Goal: Task Accomplishment & Management: Manage account settings

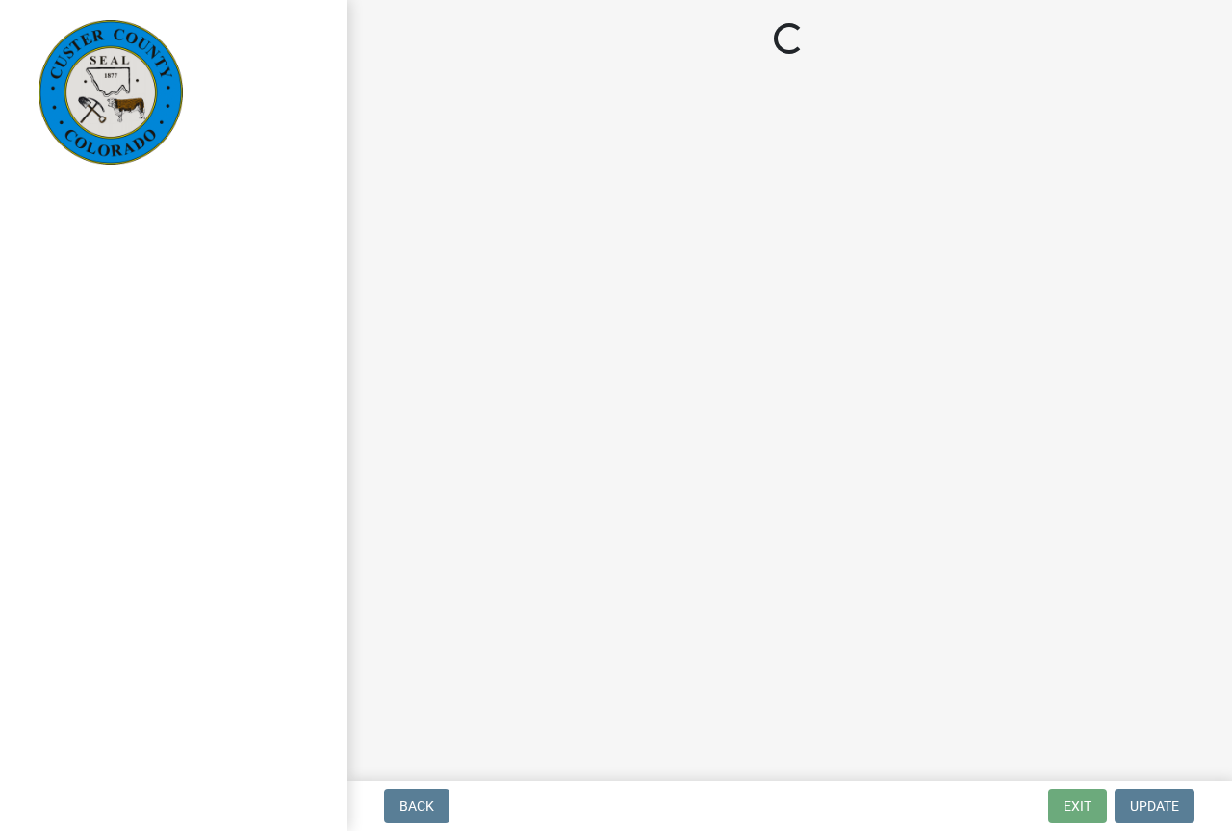
select select "cd09b013-b94f-4524-a046-a3f04ce1867e"
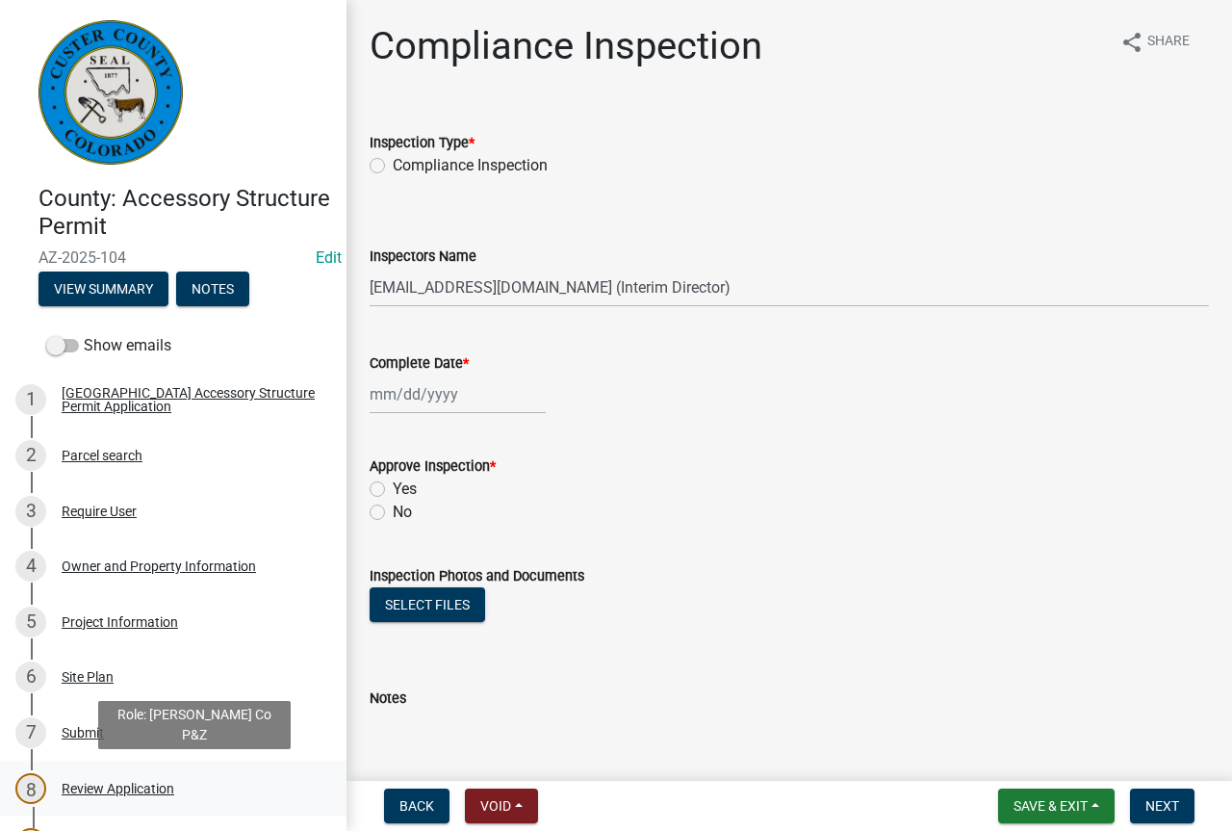
click at [117, 788] on div "Review Application" at bounding box center [118, 788] width 113 height 13
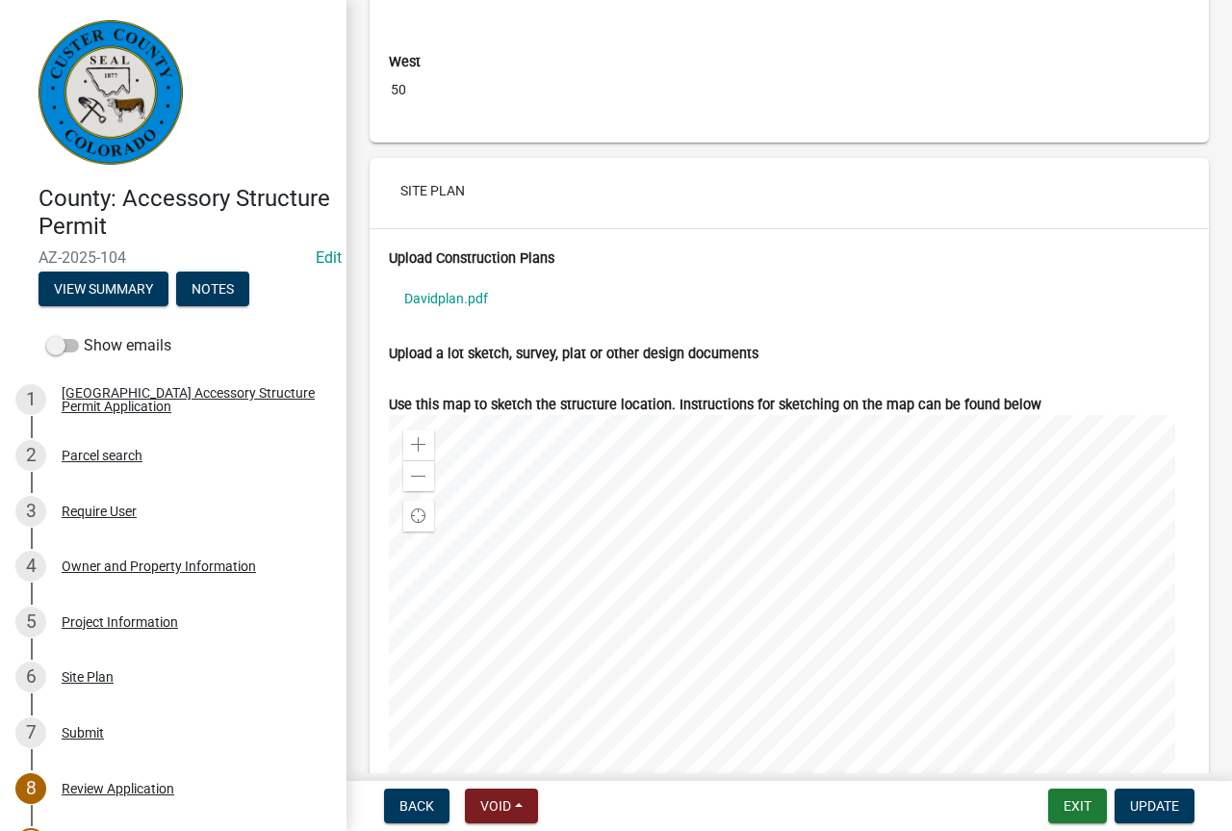
scroll to position [7066, 0]
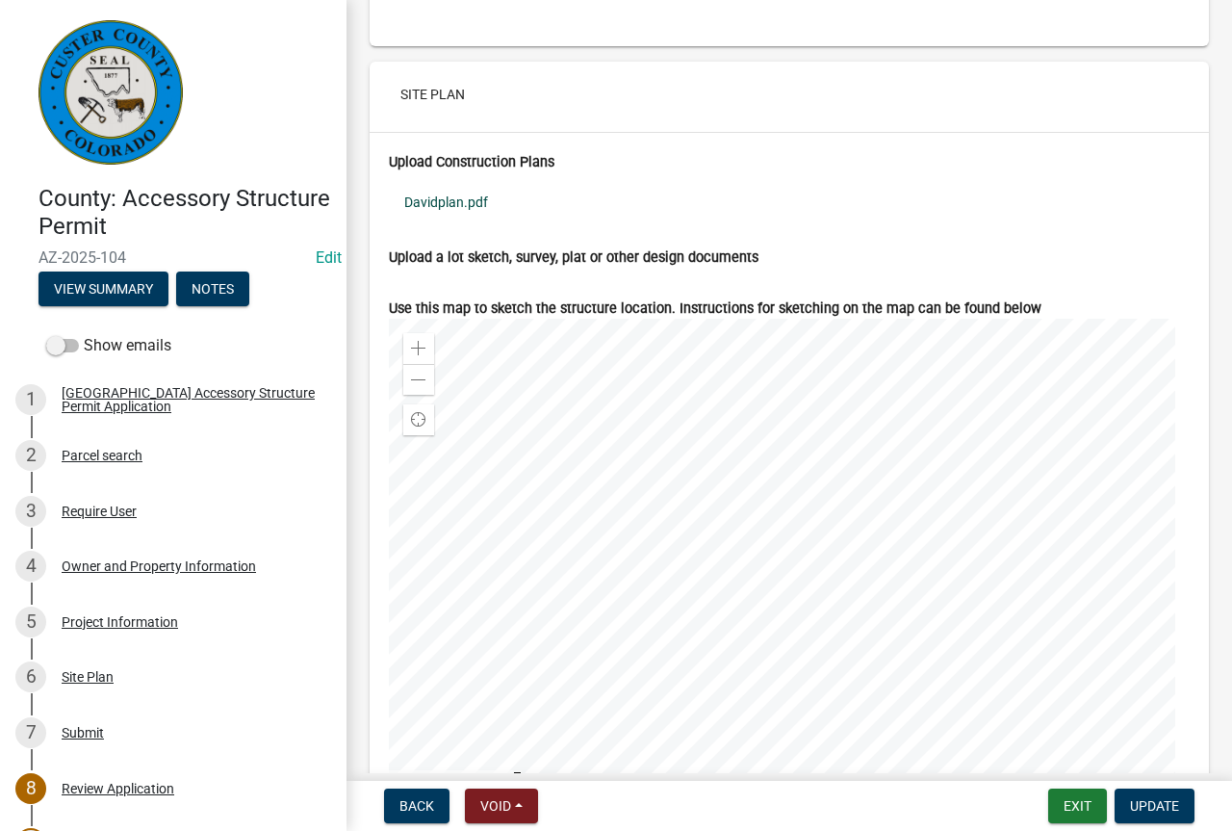
click at [447, 224] on link "Davidplan.pdf" at bounding box center [789, 202] width 801 height 44
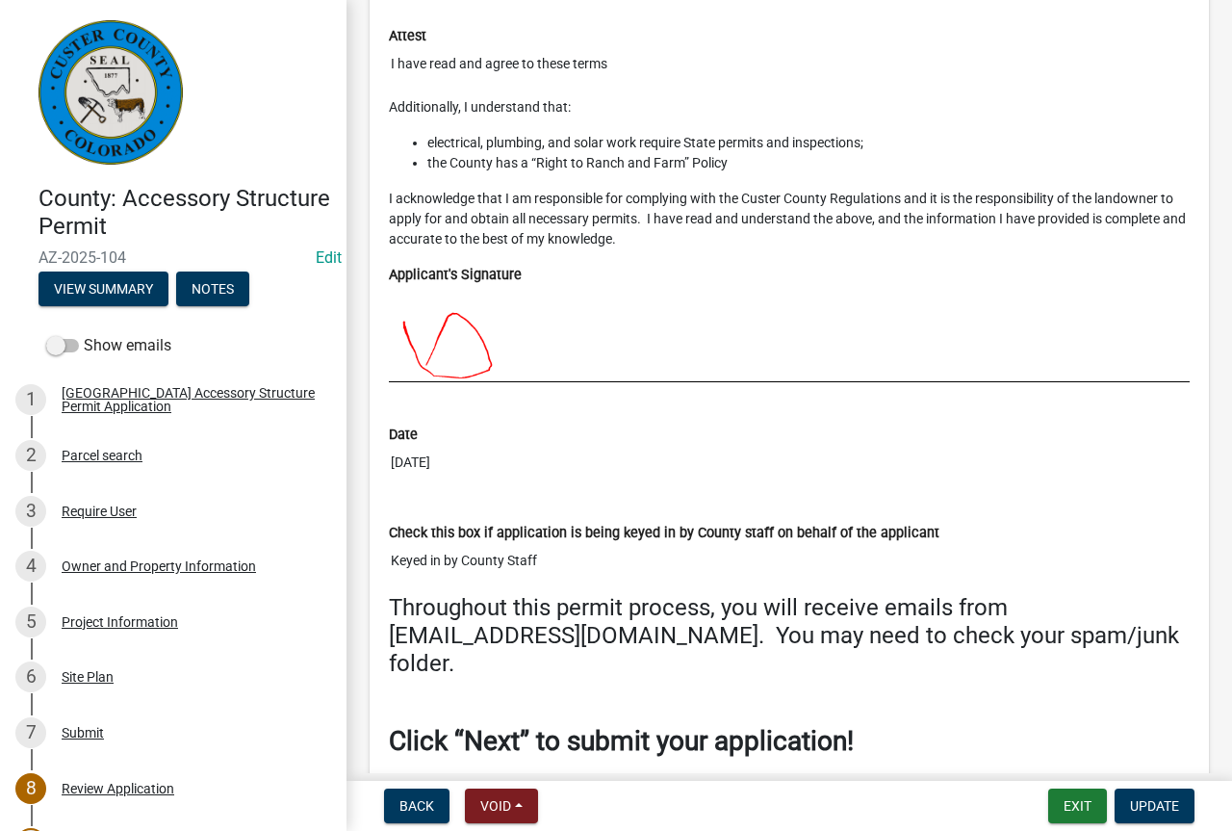
scroll to position [8702, 0]
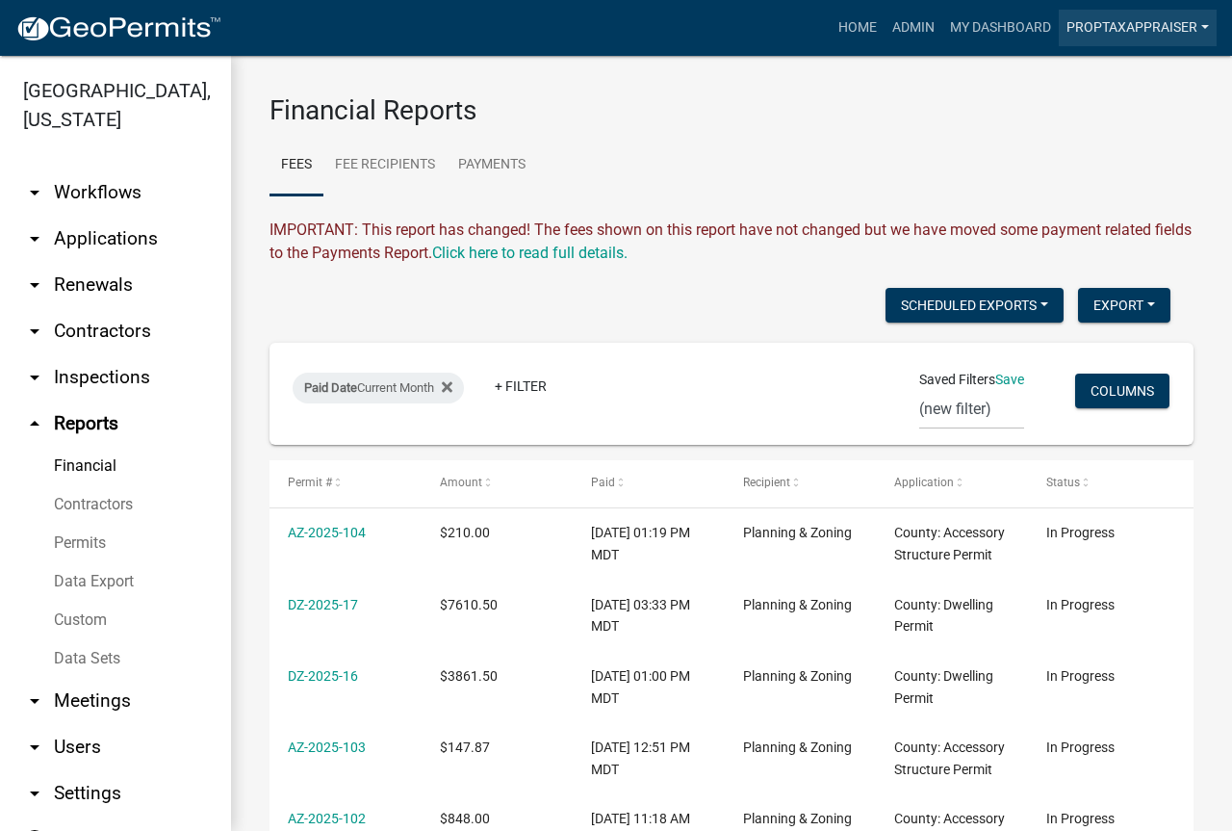
click at [1104, 28] on link "PropTaxAppraiser" at bounding box center [1138, 28] width 158 height 37
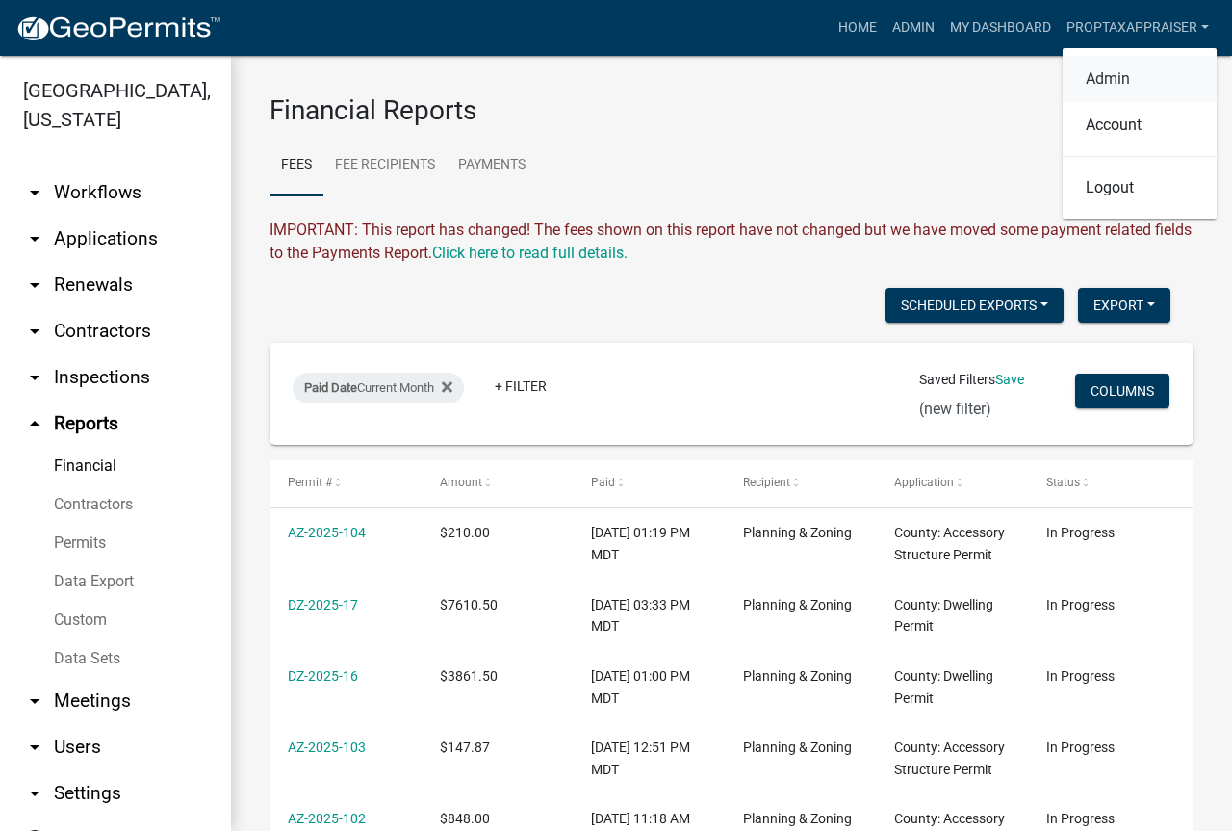
click at [1102, 79] on link "Admin" at bounding box center [1140, 79] width 154 height 46
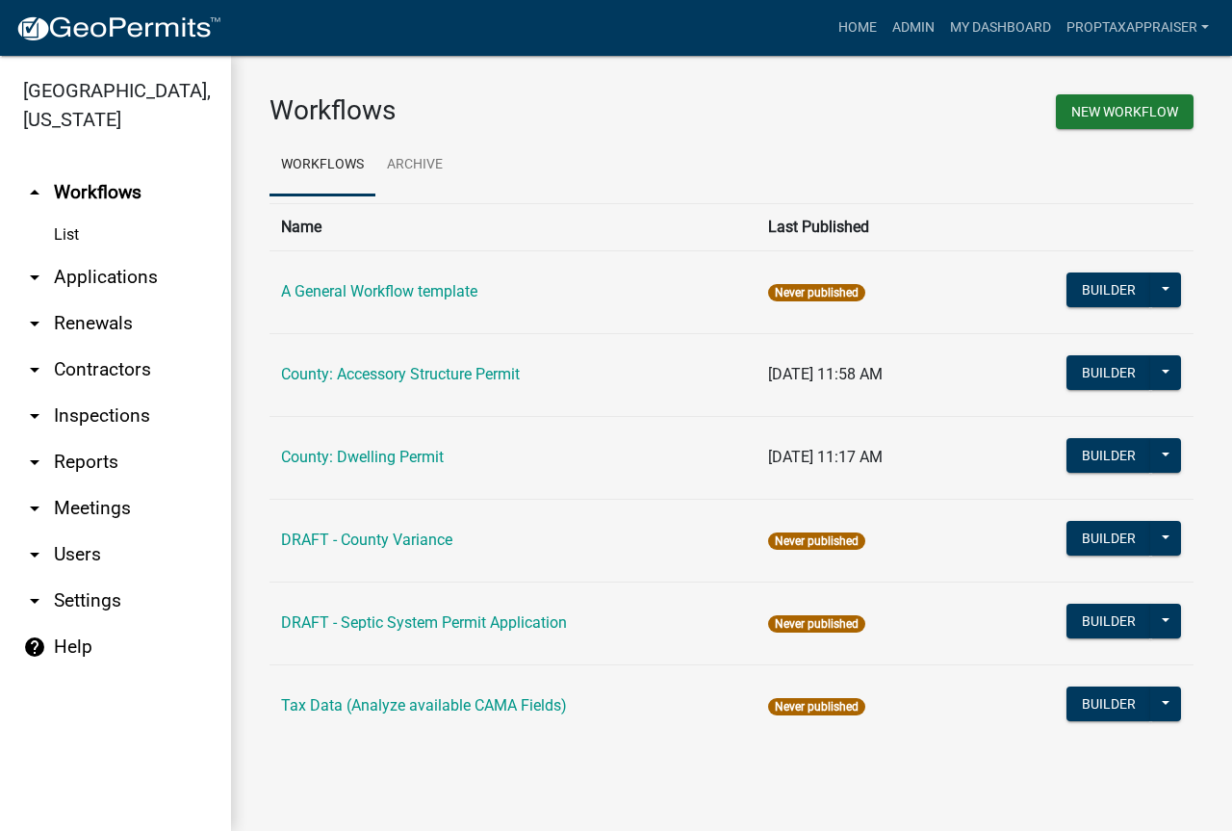
click at [138, 282] on link "arrow_drop_down Applications" at bounding box center [115, 277] width 231 height 46
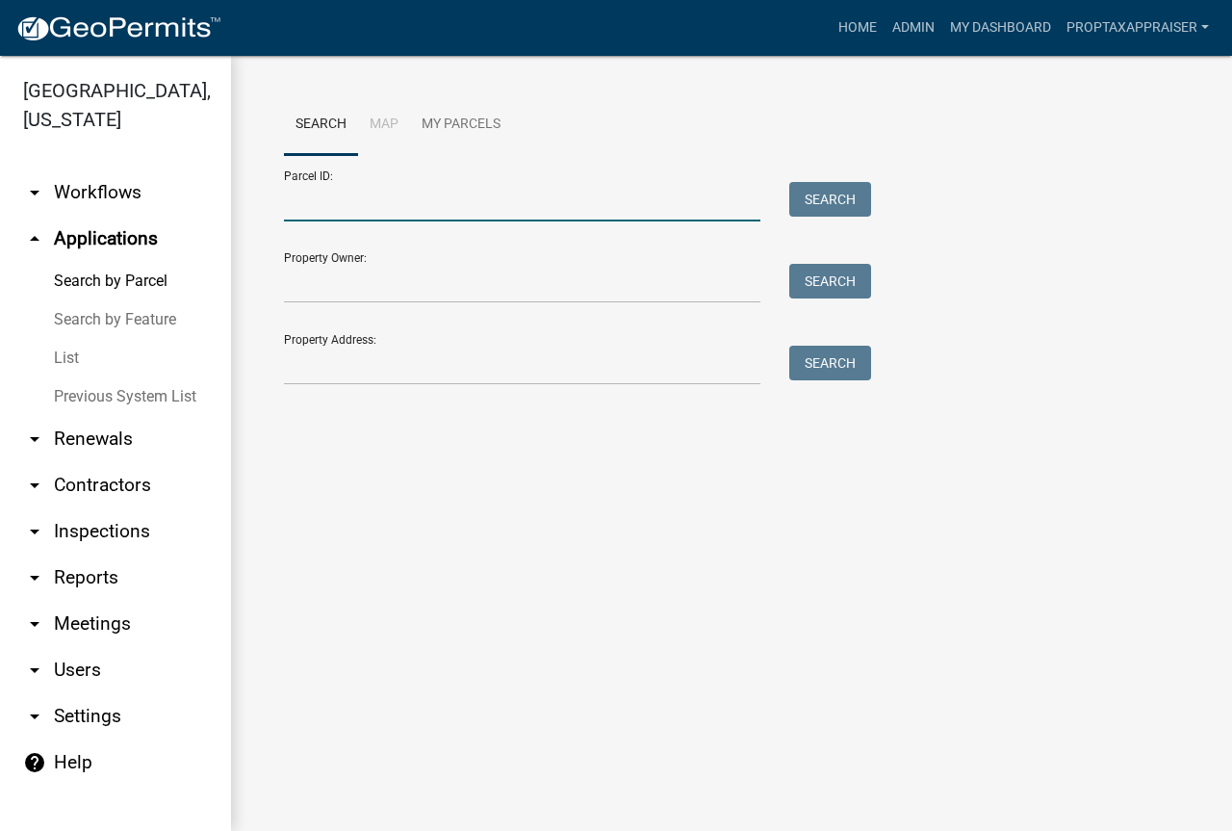
click at [412, 213] on input "Parcel ID:" at bounding box center [522, 201] width 477 height 39
type input "0010119550"
click at [824, 198] on button "Search" at bounding box center [830, 199] width 82 height 35
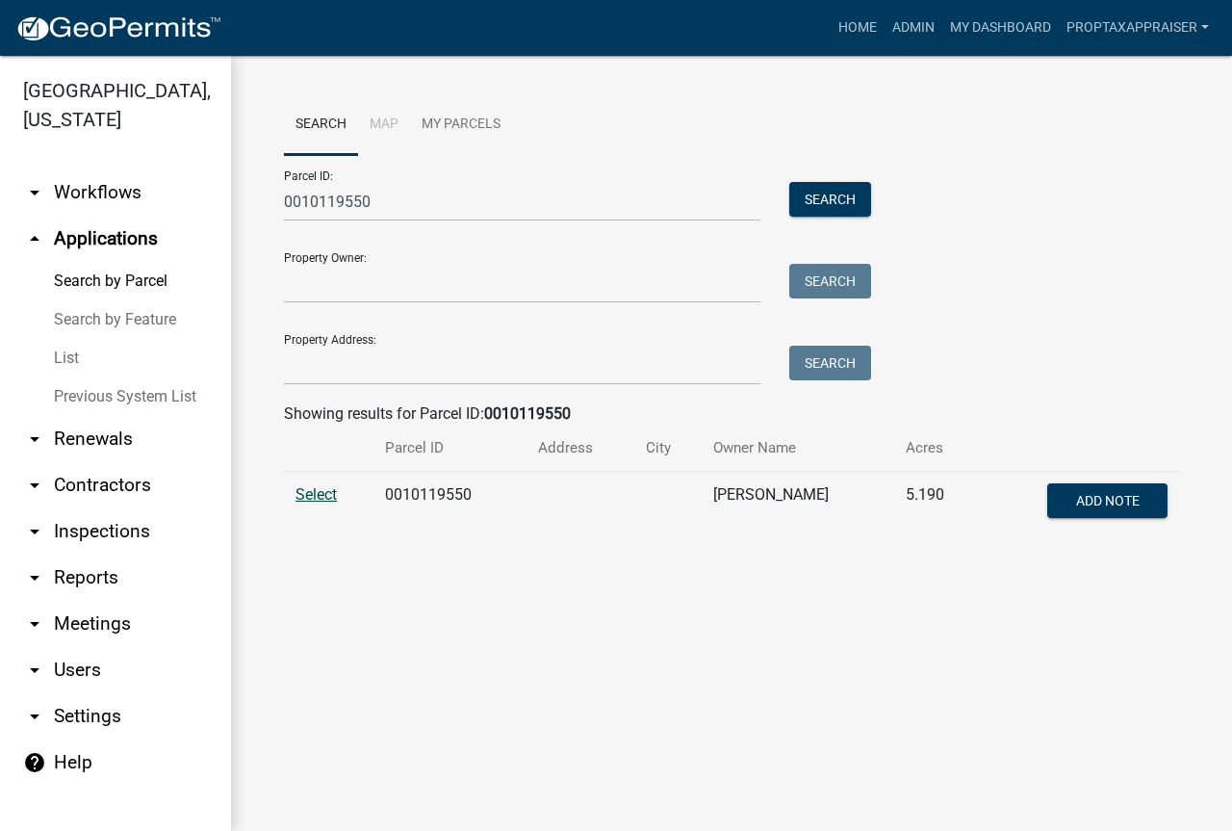
click at [297, 497] on span "Select" at bounding box center [316, 494] width 41 height 18
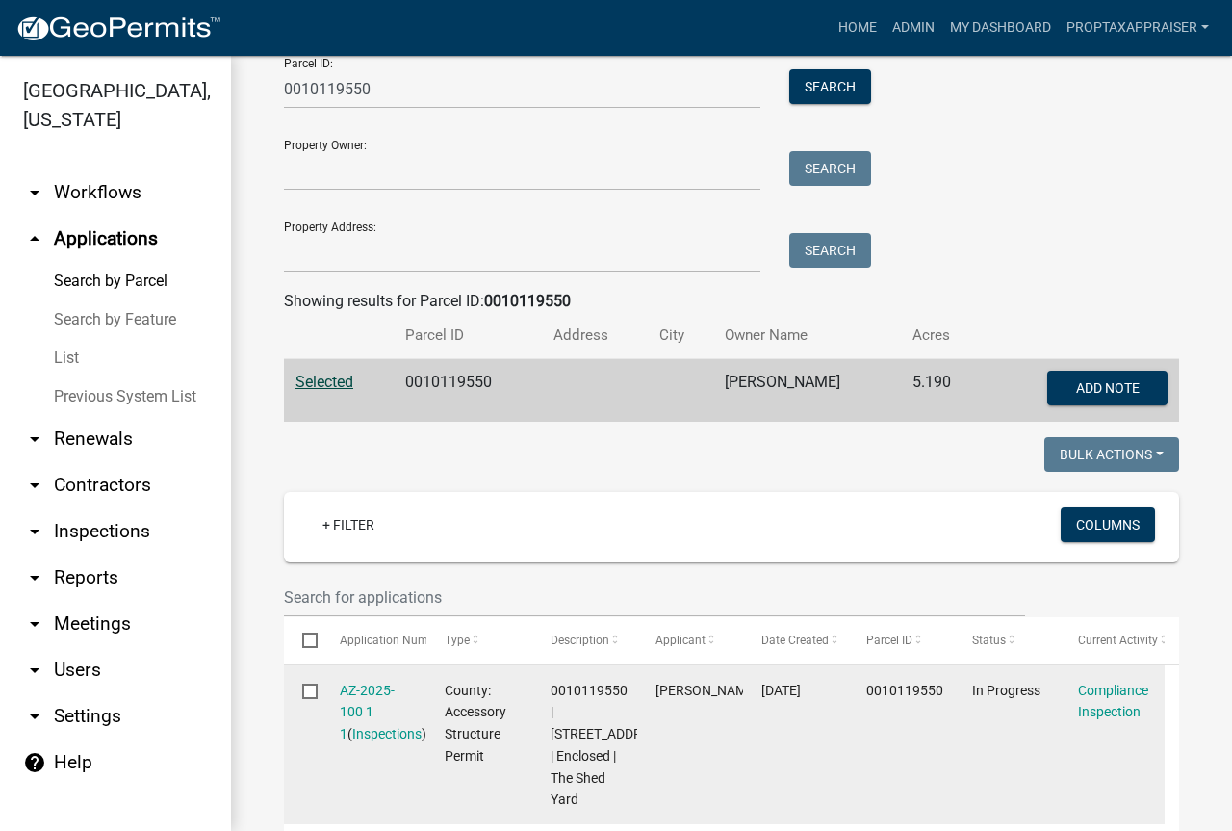
scroll to position [385, 0]
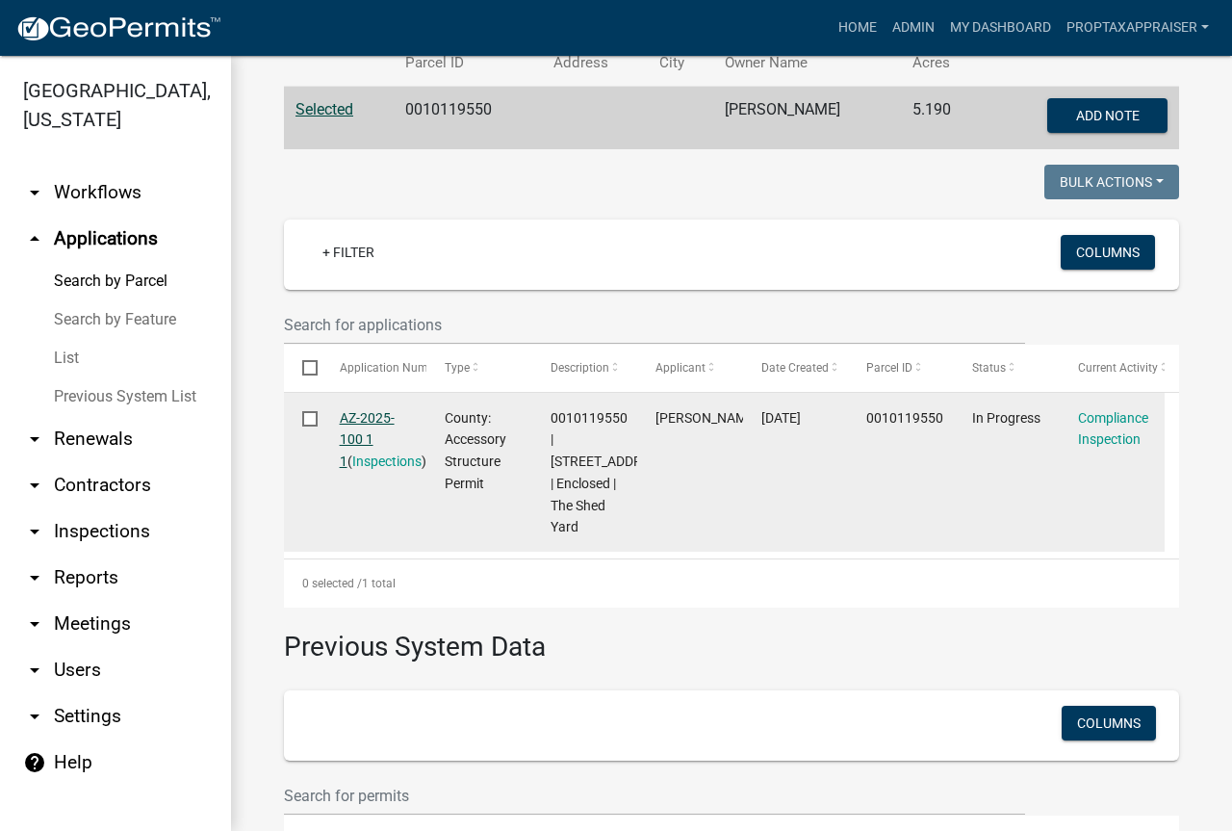
click at [360, 416] on link "AZ-2025-100 1 1" at bounding box center [367, 440] width 55 height 60
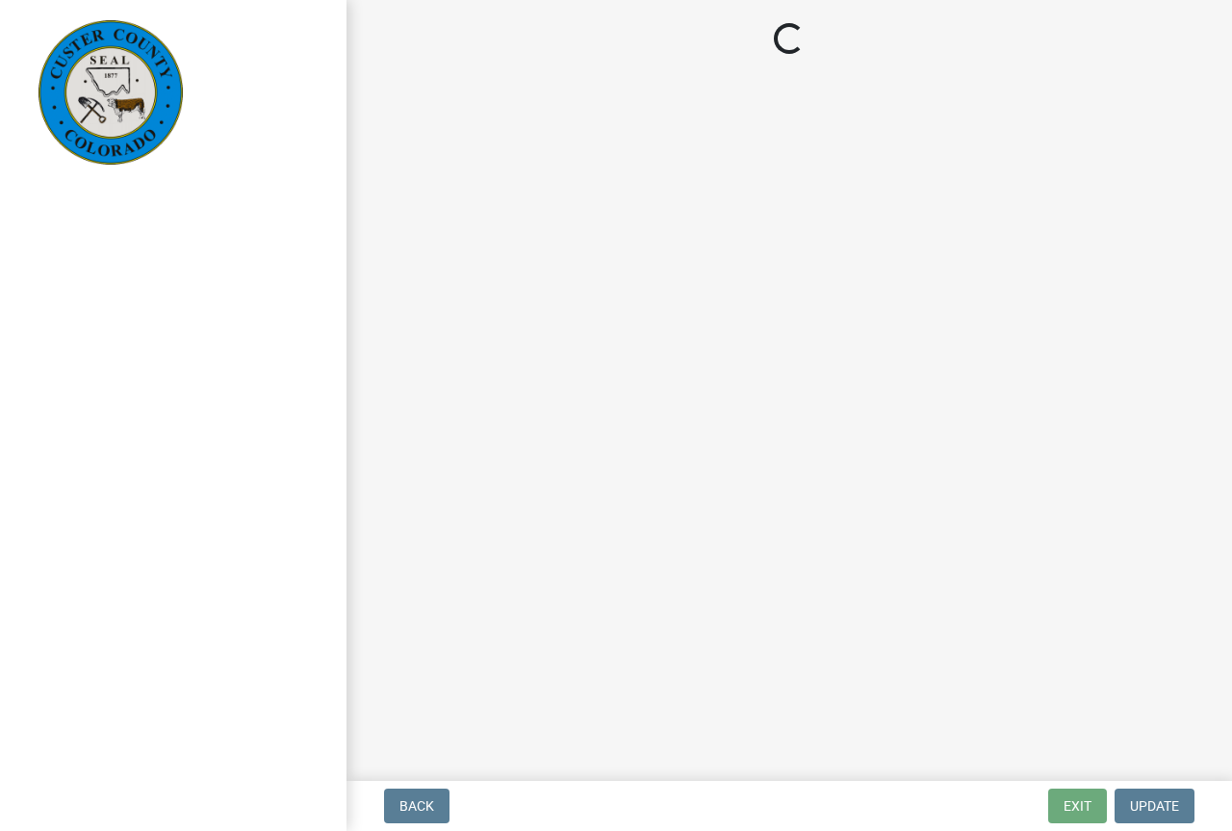
select select "cd09b013-b94f-4524-a046-a3f04ce1867e"
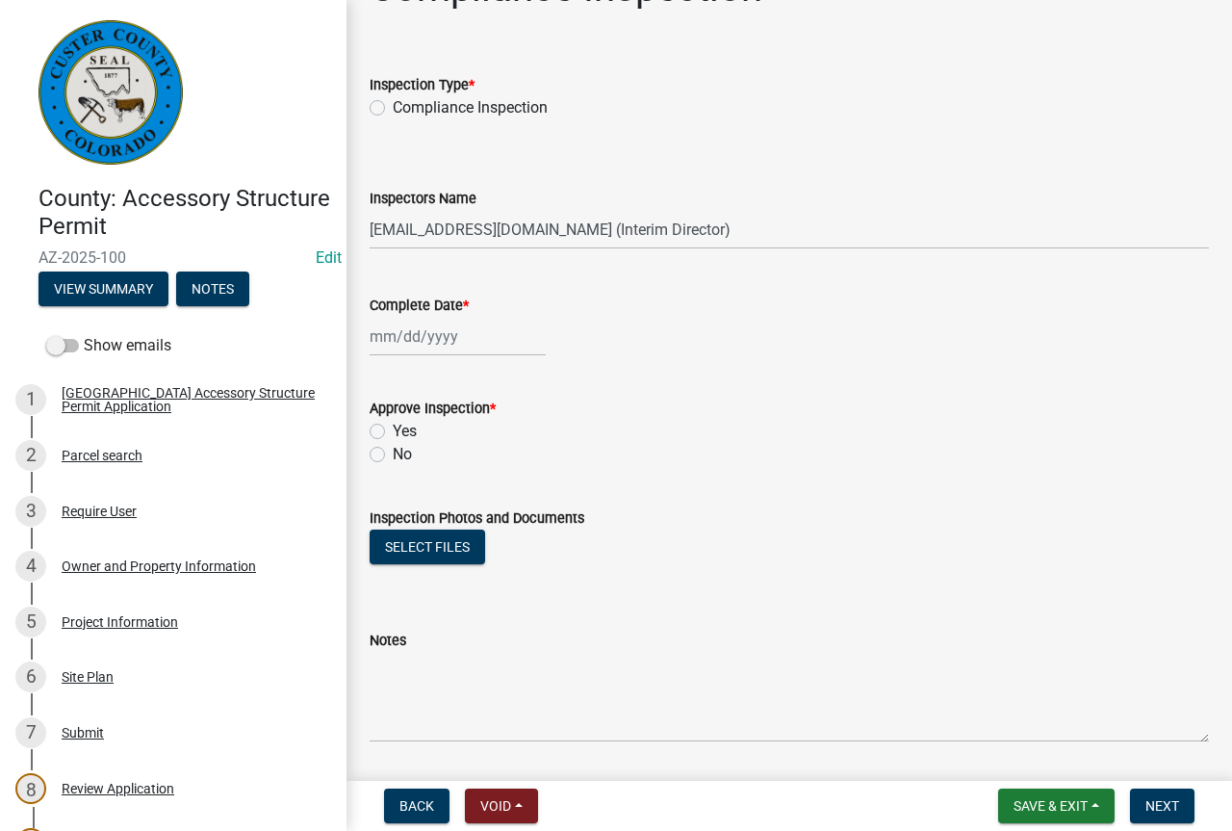
scroll to position [117, 0]
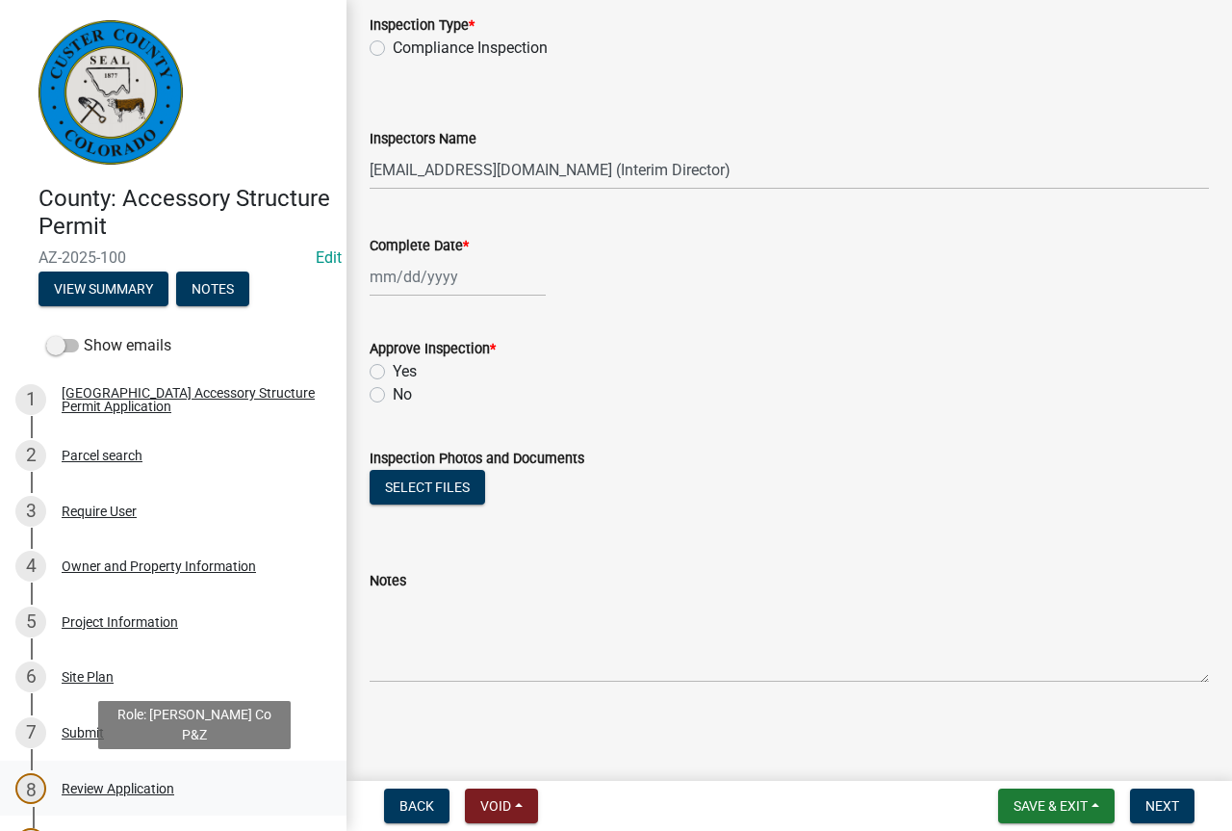
click at [135, 793] on div "Review Application" at bounding box center [118, 788] width 113 height 13
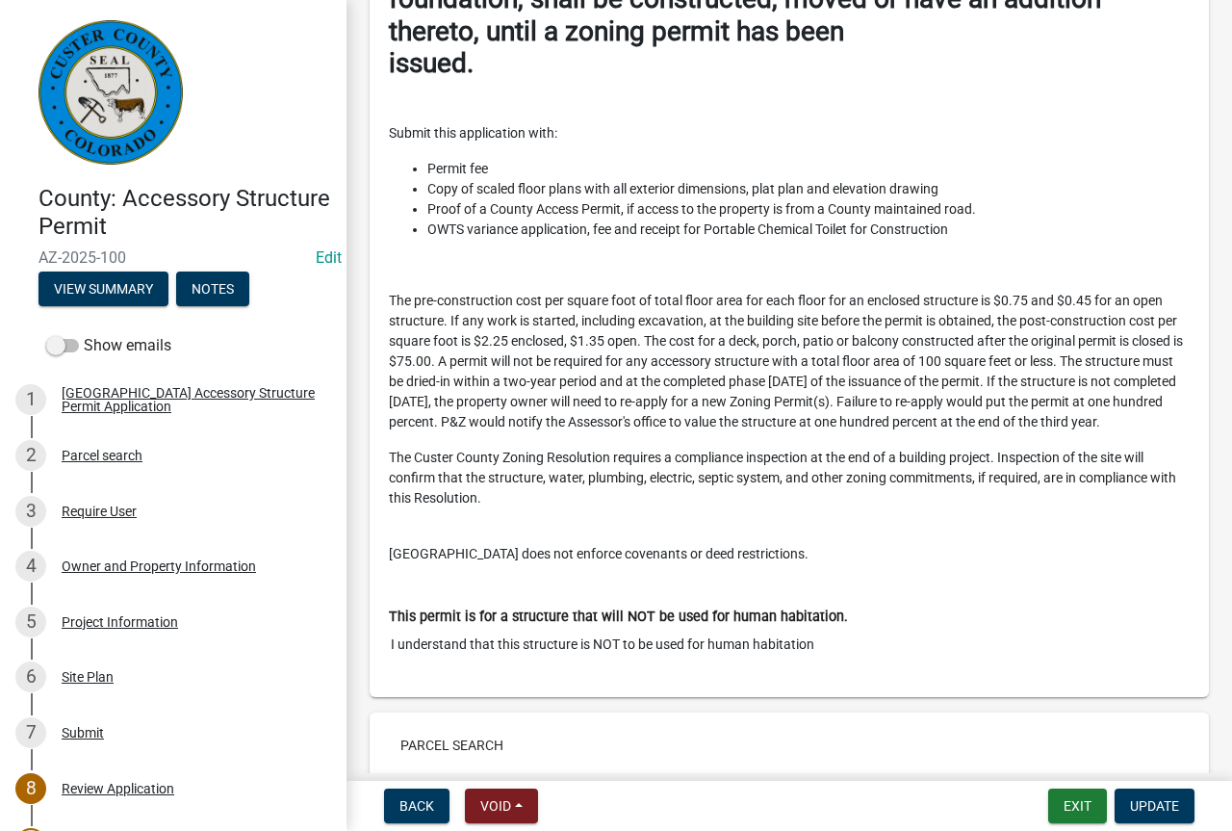
scroll to position [0, 0]
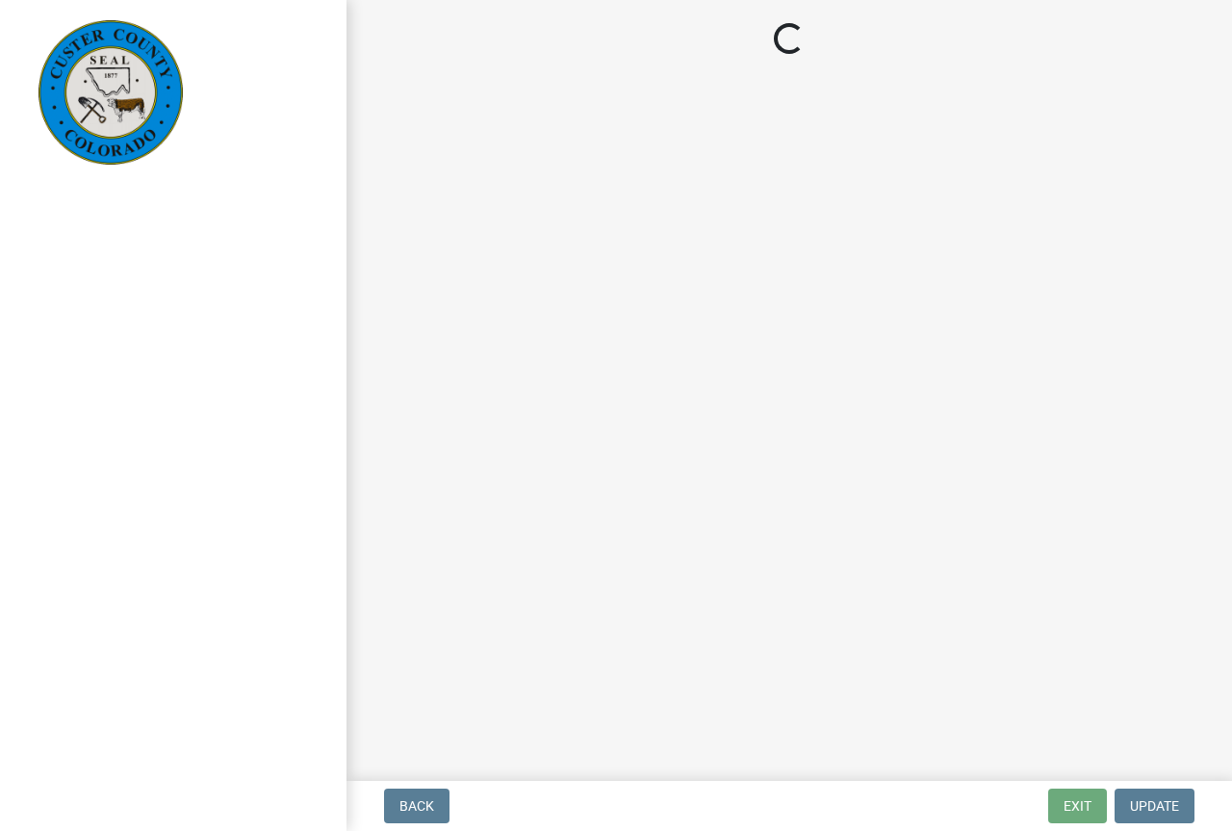
select select "cd09b013-b94f-4524-a046-a3f04ce1867e"
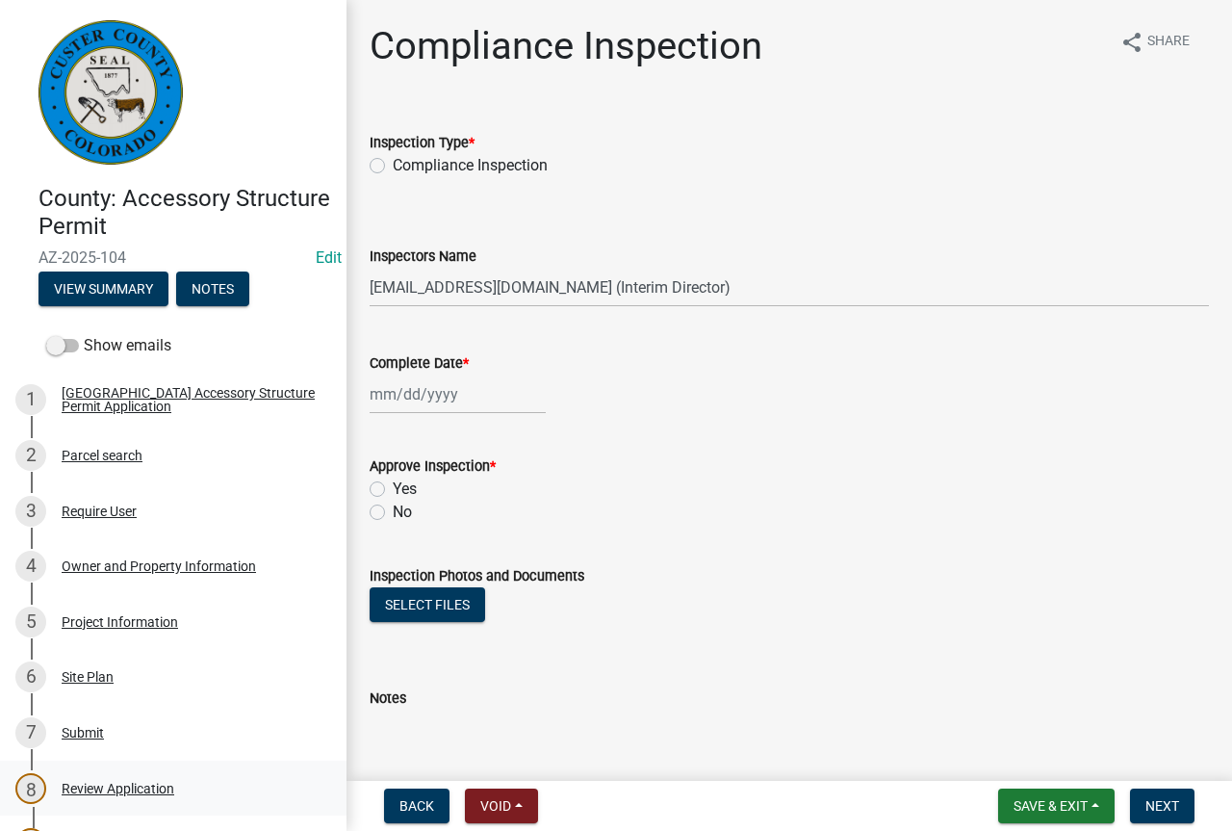
click at [163, 788] on div "Review Application" at bounding box center [118, 788] width 113 height 13
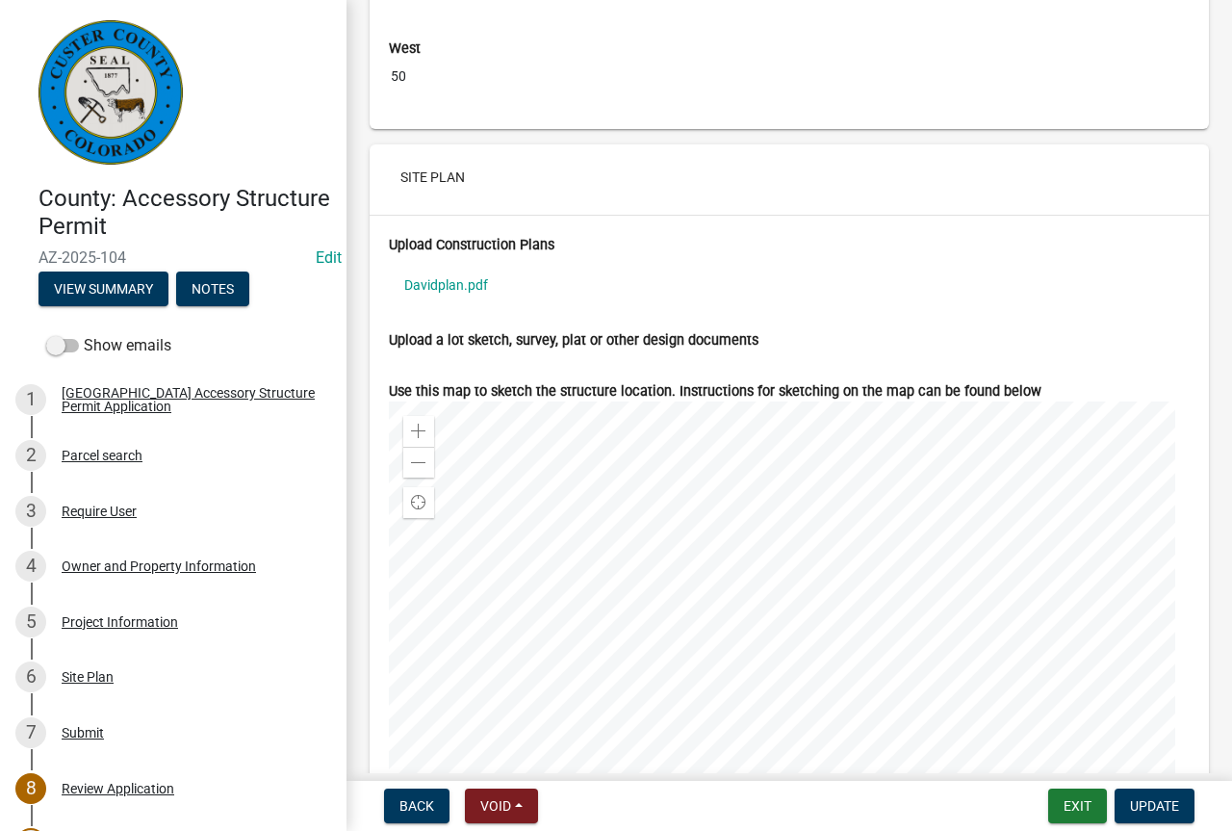
scroll to position [7079, 0]
